Goal: Transaction & Acquisition: Book appointment/travel/reservation

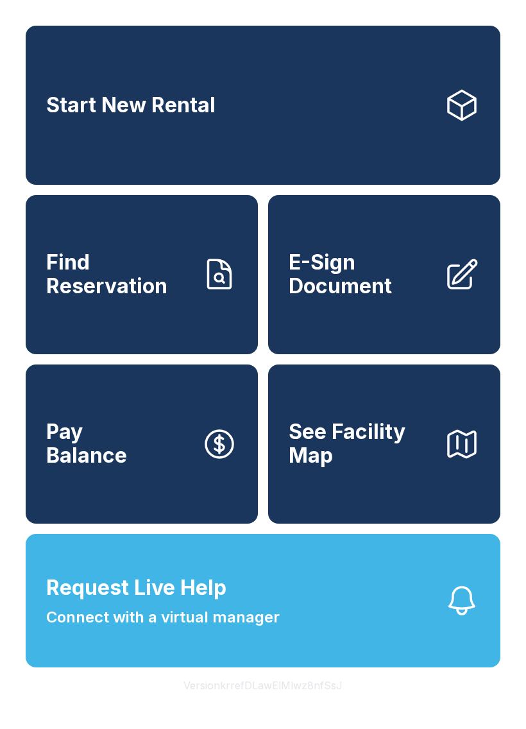
click at [107, 108] on span "Start New Rental" at bounding box center [130, 106] width 169 height 24
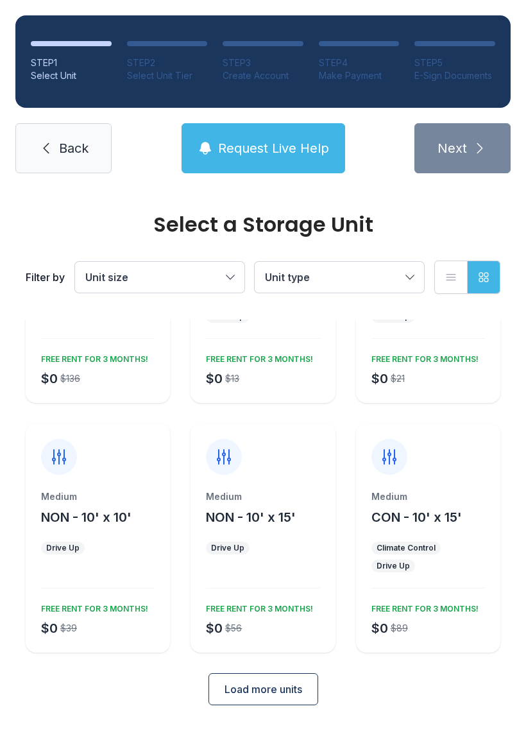
scroll to position [130, 0]
click at [259, 699] on button "Load more units" at bounding box center [263, 690] width 110 height 32
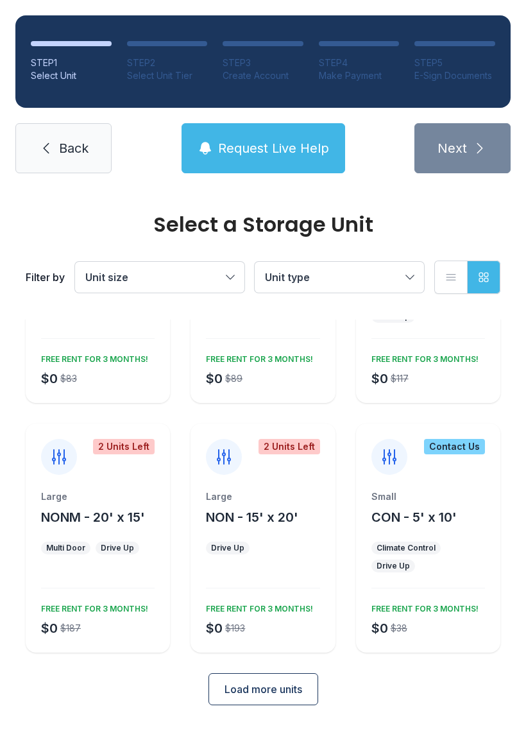
scroll to position [629, 0]
click at [58, 159] on link "Back" at bounding box center [63, 148] width 96 height 50
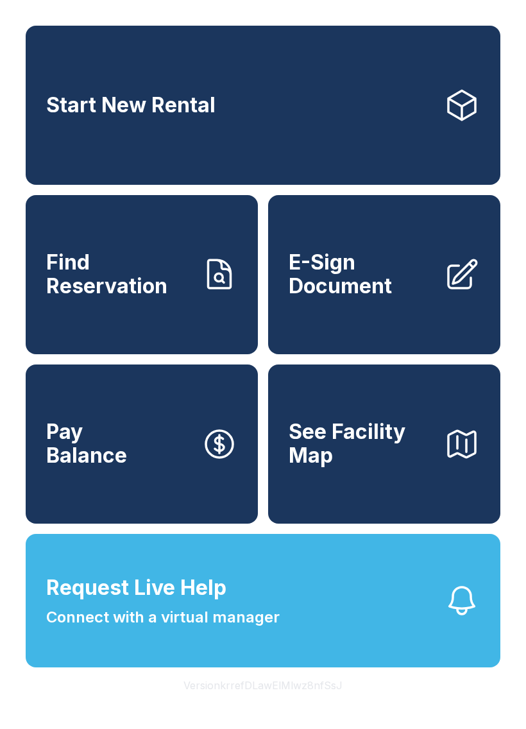
click at [216, 124] on link "Start New Rental" at bounding box center [263, 105] width 475 height 159
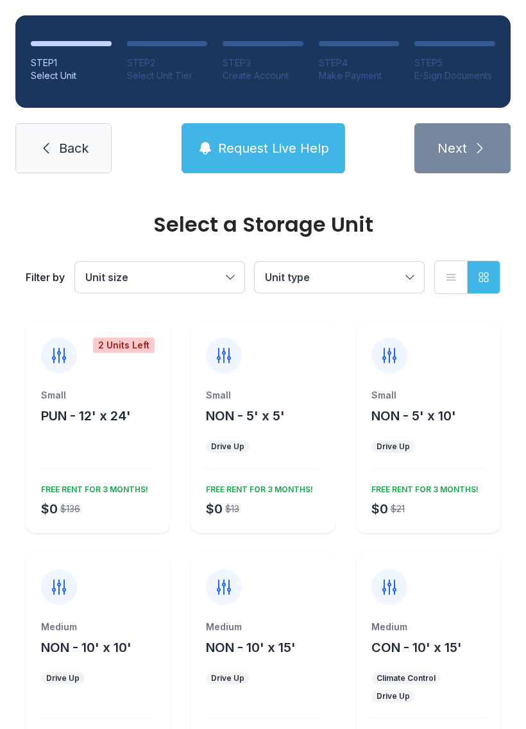
click at [400, 282] on span "Unit type" at bounding box center [333, 276] width 136 height 15
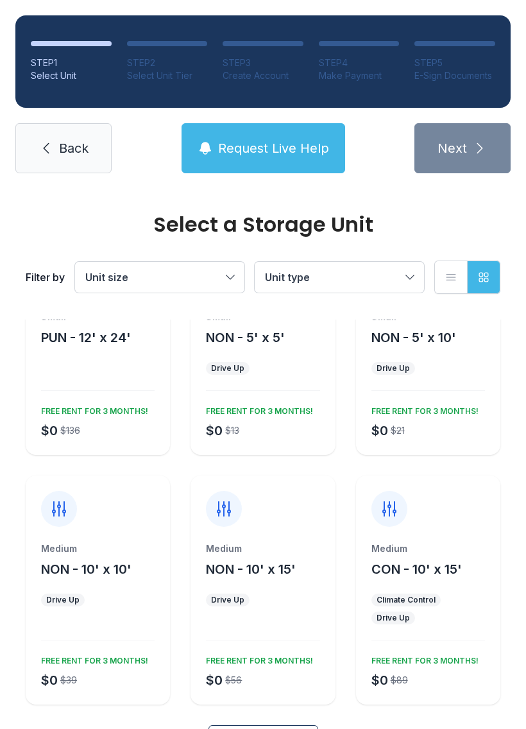
scroll to position [88, 0]
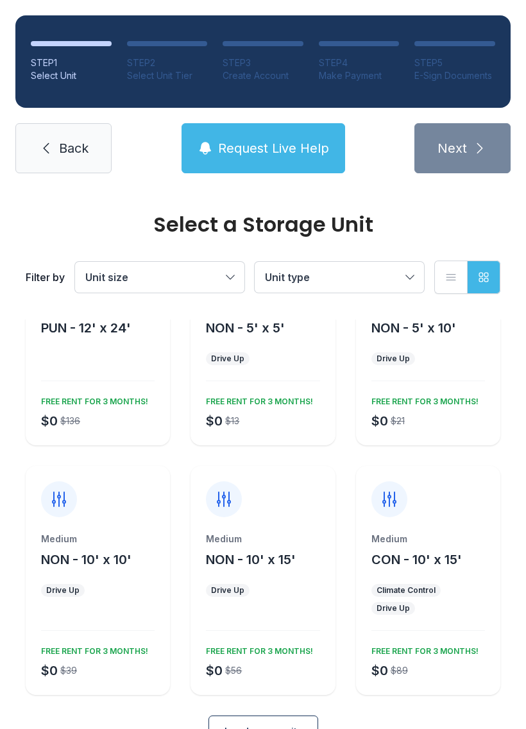
click at [62, 153] on span "Back" at bounding box center [74, 148] width 30 height 18
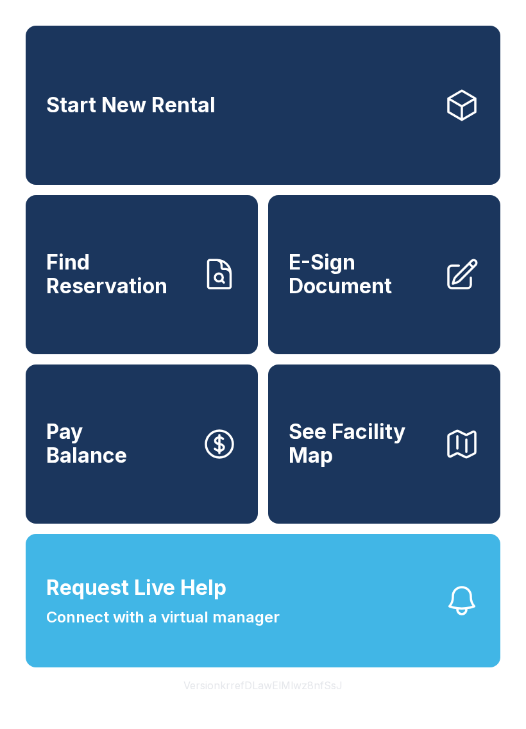
click at [147, 603] on span "Request Live Help" at bounding box center [136, 587] width 180 height 31
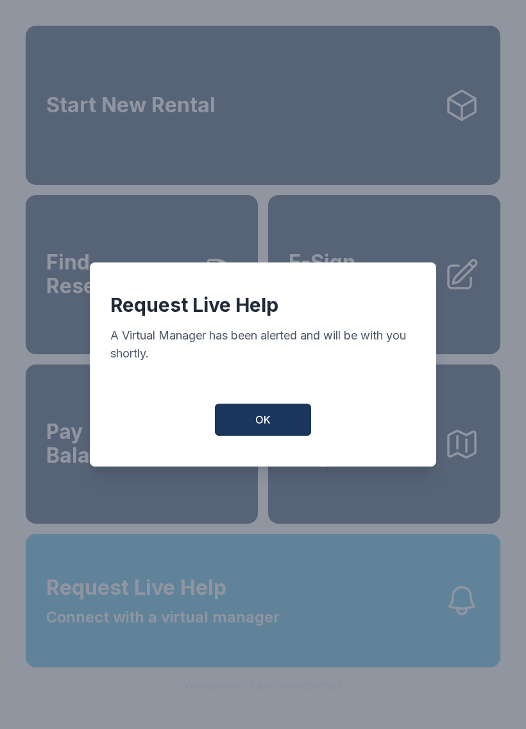
click at [259, 435] on button "OK" at bounding box center [263, 420] width 96 height 32
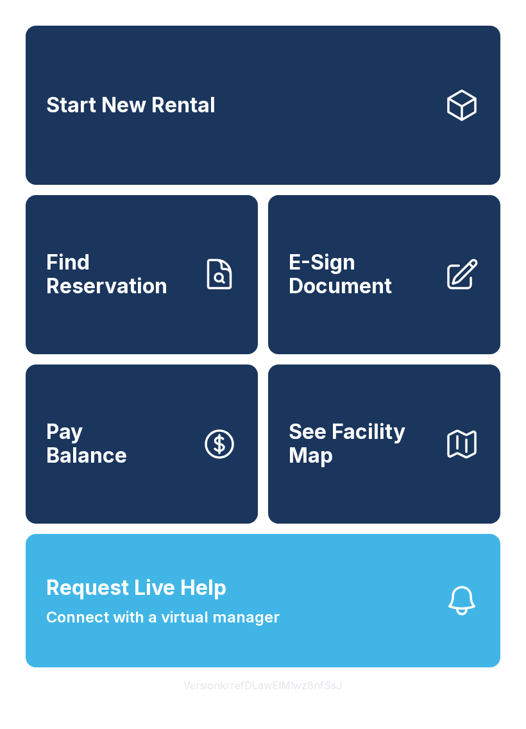
click at [235, 133] on link "Start New Rental" at bounding box center [263, 105] width 475 height 159
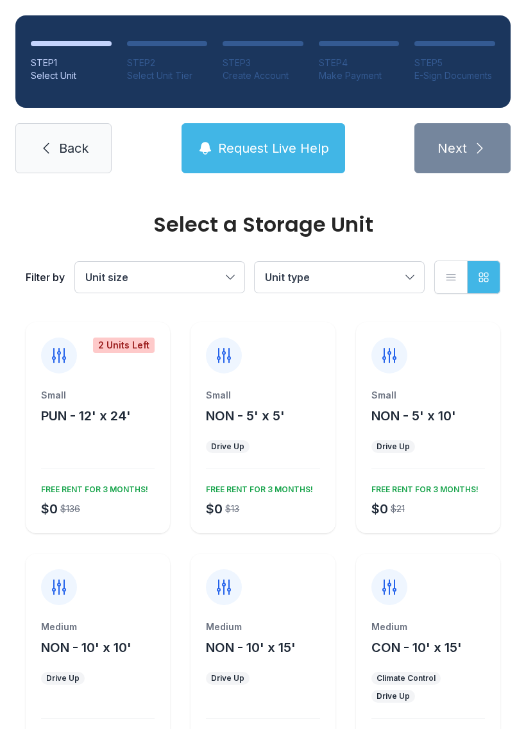
click at [226, 348] on icon at bounding box center [224, 355] width 21 height 21
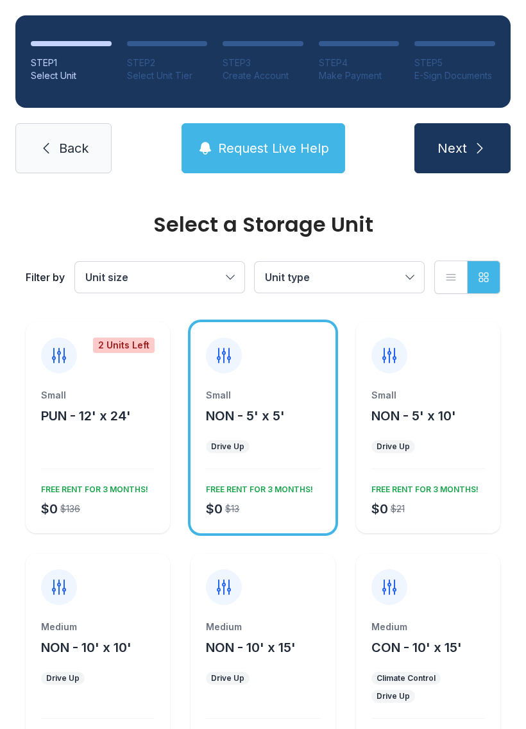
click at [241, 350] on div at bounding box center [224, 355] width 36 height 36
click at [114, 386] on div "2 Units Left Small PUN - 12' x 24' $0 $136 FREE RENT FOR 3 MONTHS!" at bounding box center [98, 427] width 144 height 211
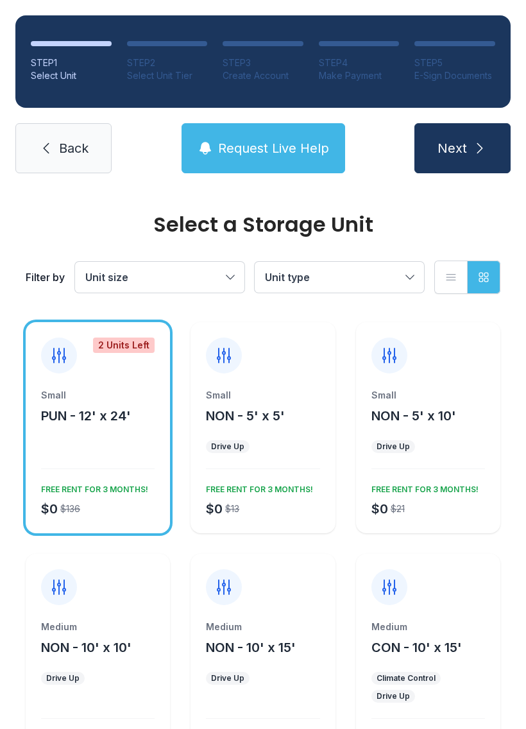
click at [41, 146] on icon at bounding box center [45, 147] width 15 height 15
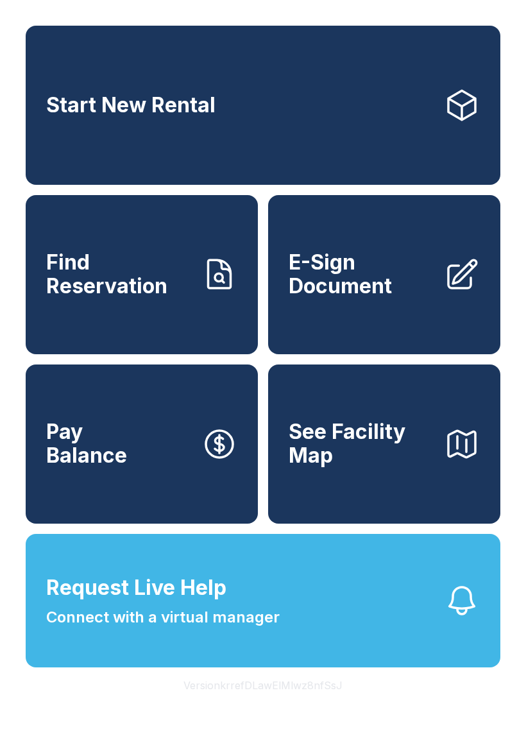
click at [223, 117] on link "Start New Rental" at bounding box center [263, 105] width 475 height 159
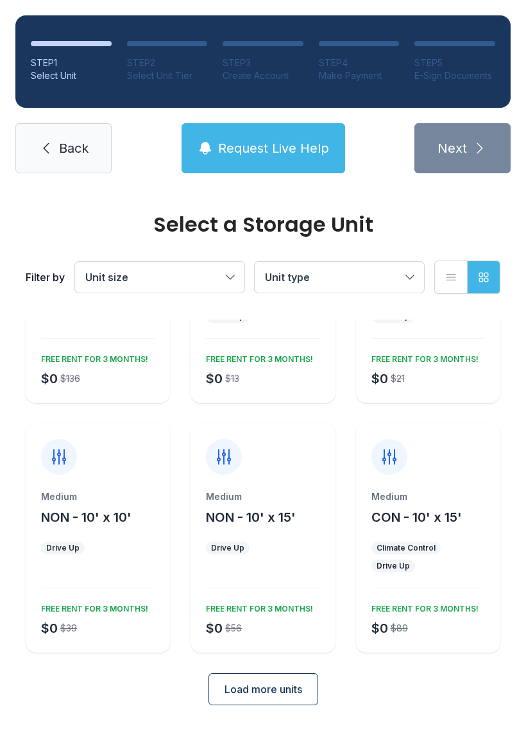
scroll to position [130, 0]
click at [235, 276] on button "Unit size" at bounding box center [159, 277] width 169 height 31
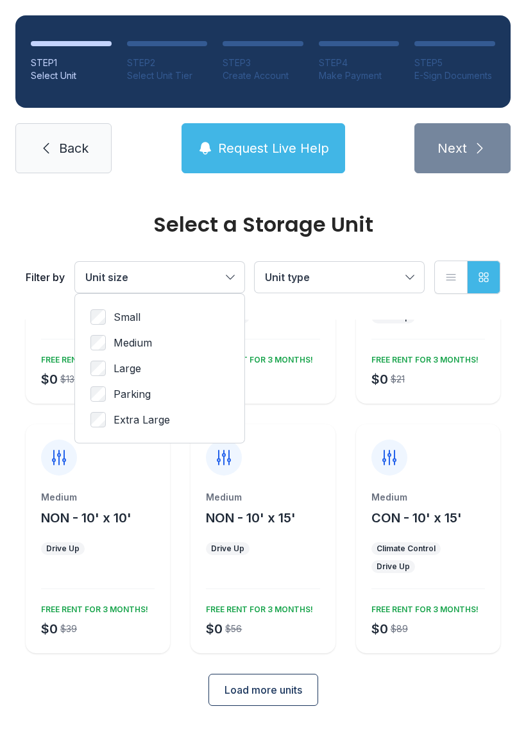
click at [112, 339] on label "Medium" at bounding box center [159, 342] width 139 height 15
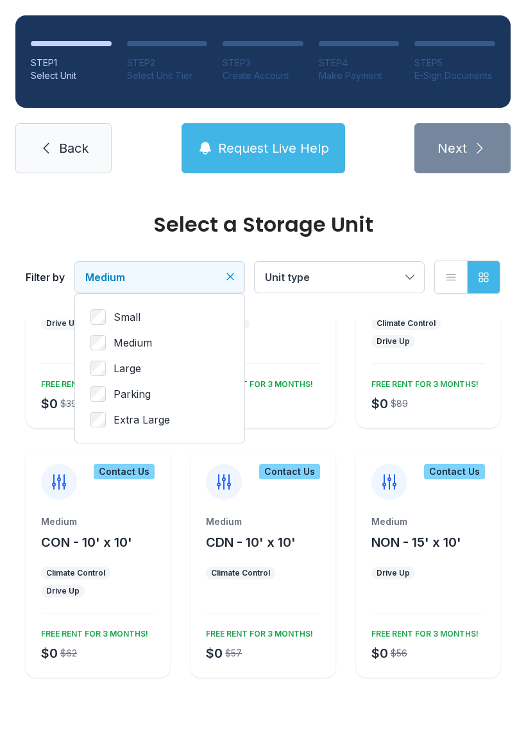
scroll to position [95, 0]
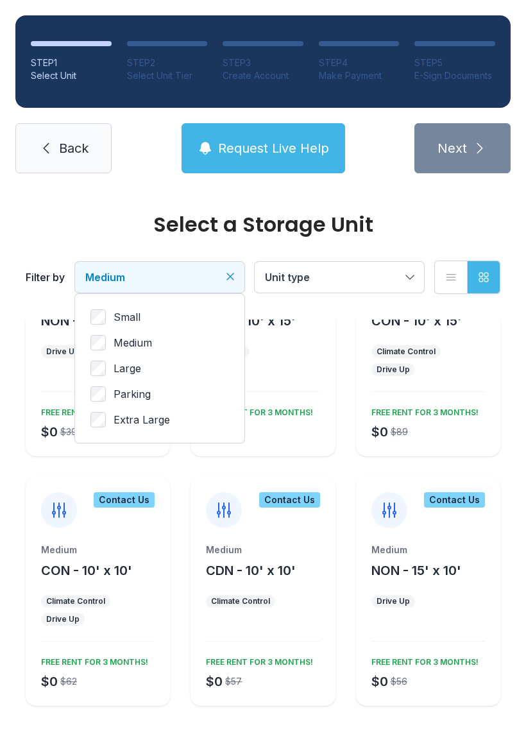
click at [236, 273] on icon "Clear filters" at bounding box center [230, 276] width 13 height 13
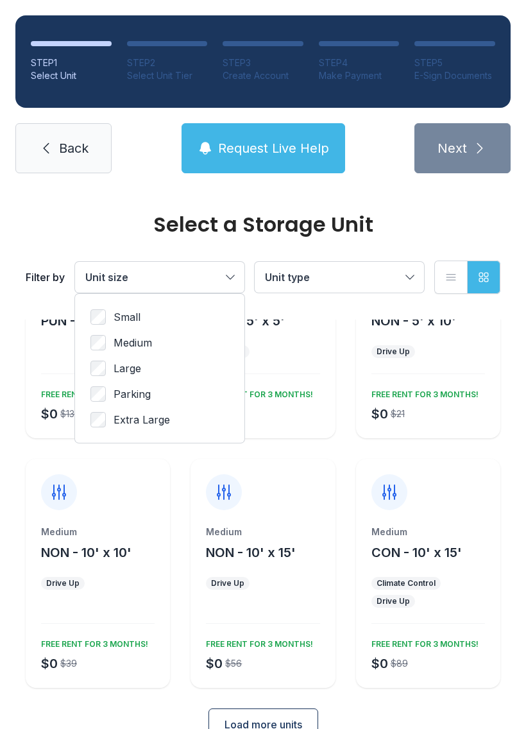
click at [155, 341] on label "Medium" at bounding box center [159, 342] width 139 height 15
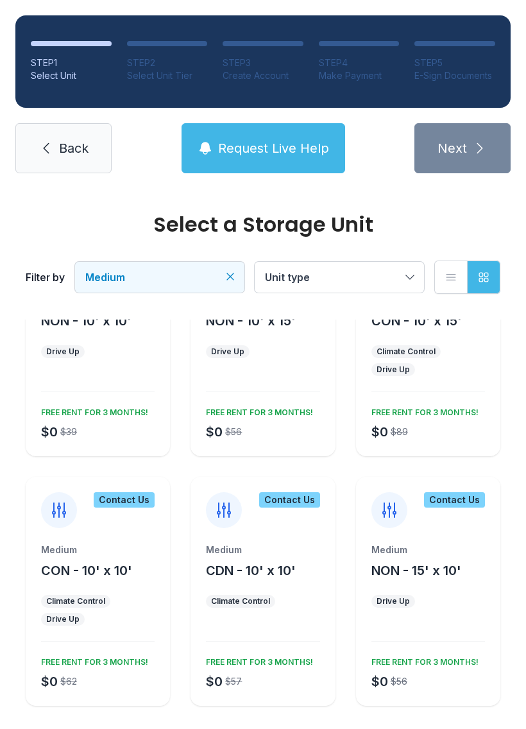
click at [411, 276] on button "Unit type" at bounding box center [339, 277] width 169 height 31
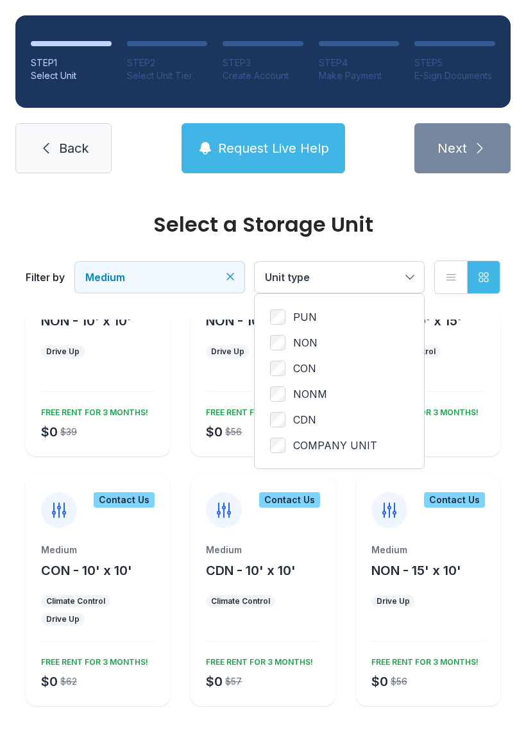
scroll to position [0, 0]
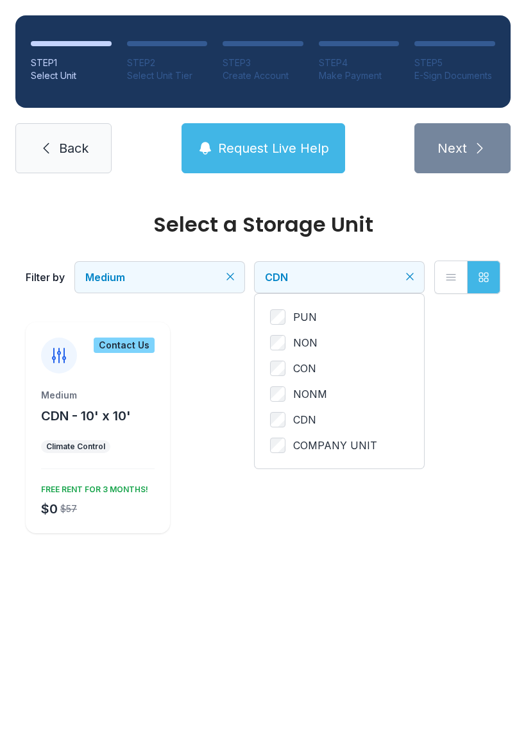
click at [410, 272] on icon "Clear filters" at bounding box center [410, 276] width 13 height 13
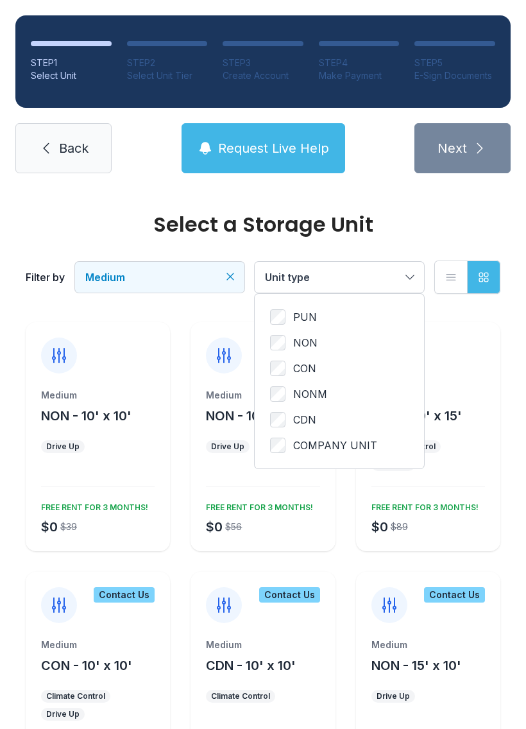
click at [82, 147] on span "Back" at bounding box center [74, 148] width 30 height 18
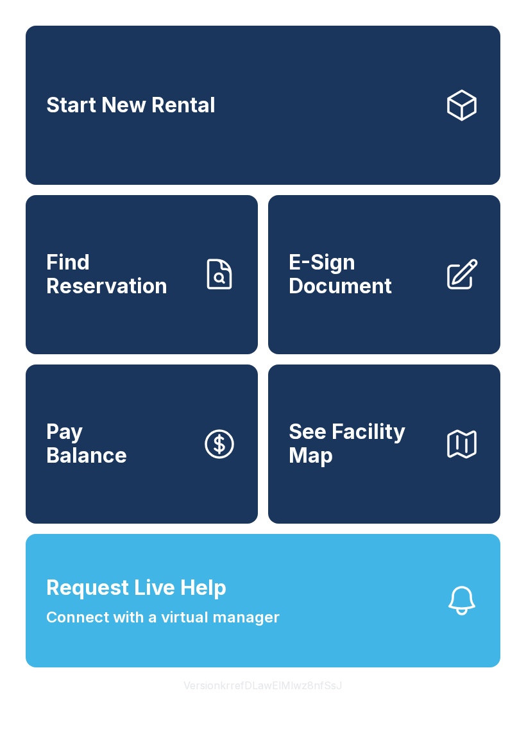
click at [250, 623] on span "Request Live Help Connect with a virtual manager" at bounding box center [163, 600] width 234 height 56
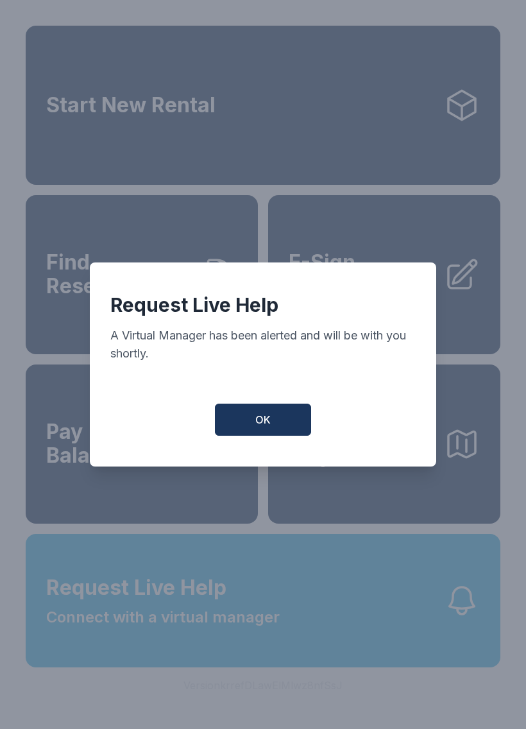
click at [267, 427] on span "OK" at bounding box center [262, 419] width 15 height 15
